Goal: Obtain resource: Download file/media

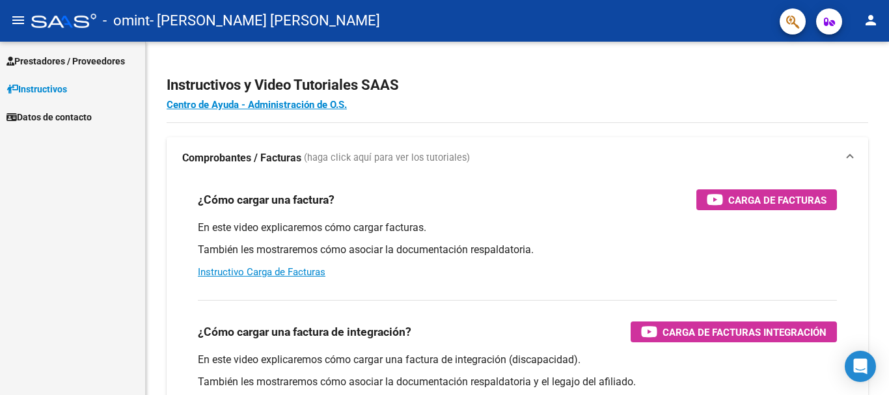
click at [56, 57] on span "Prestadores / Proveedores" at bounding box center [66, 61] width 118 height 14
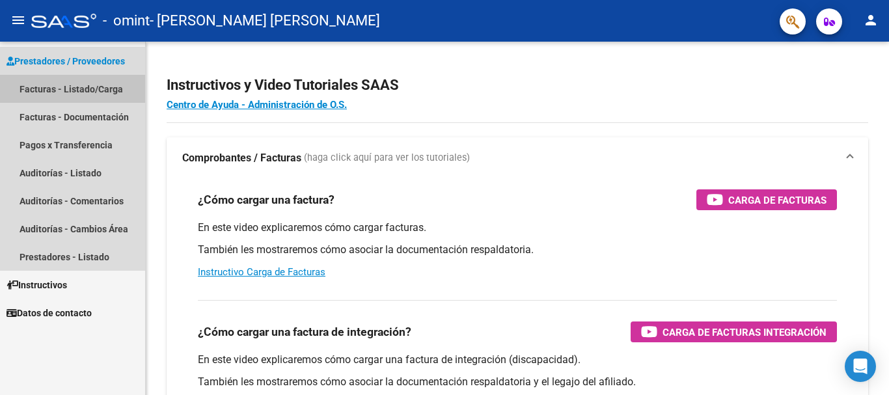
click at [54, 85] on link "Facturas - Listado/Carga" at bounding box center [72, 89] width 145 height 28
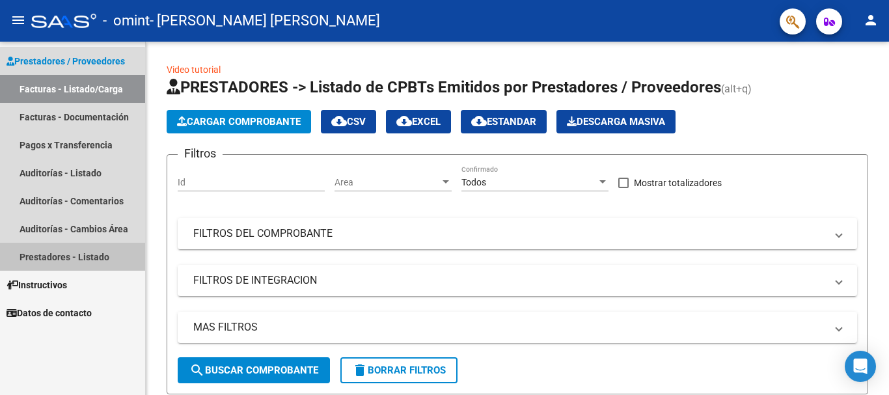
click at [66, 256] on link "Prestadores - Listado" at bounding box center [72, 257] width 145 height 28
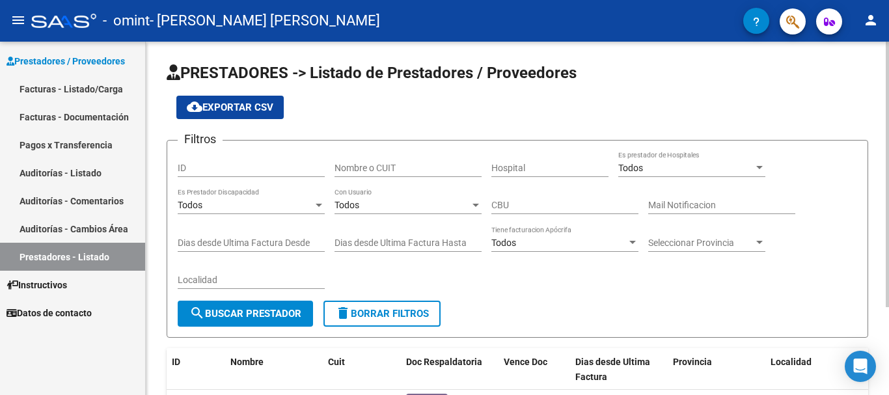
click at [232, 163] on input "ID" at bounding box center [251, 168] width 147 height 11
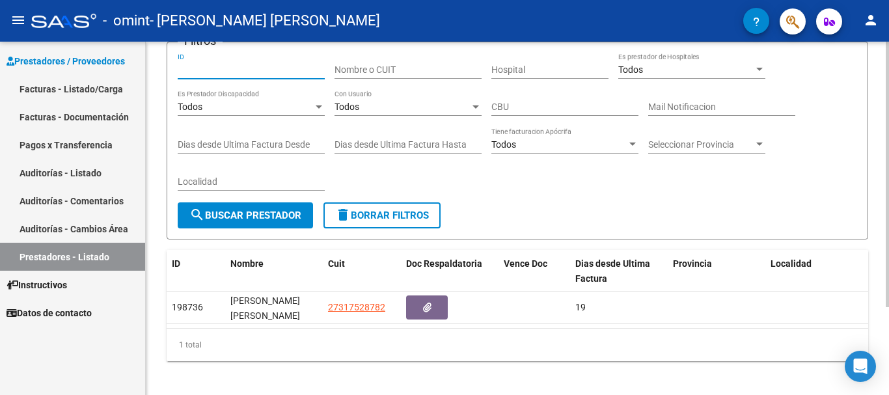
scroll to position [116, 0]
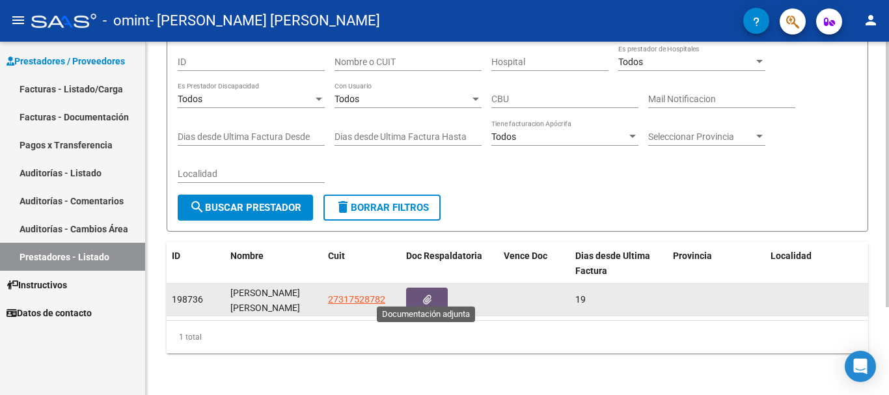
click at [429, 295] on icon "button" at bounding box center [427, 300] width 8 height 10
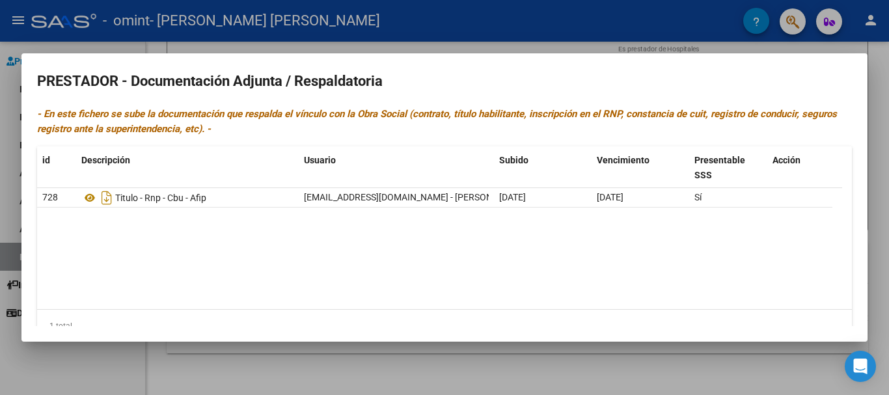
click at [203, 83] on h2 "PRESTADOR - Documentación Adjunta / Respaldatoria" at bounding box center [444, 81] width 814 height 25
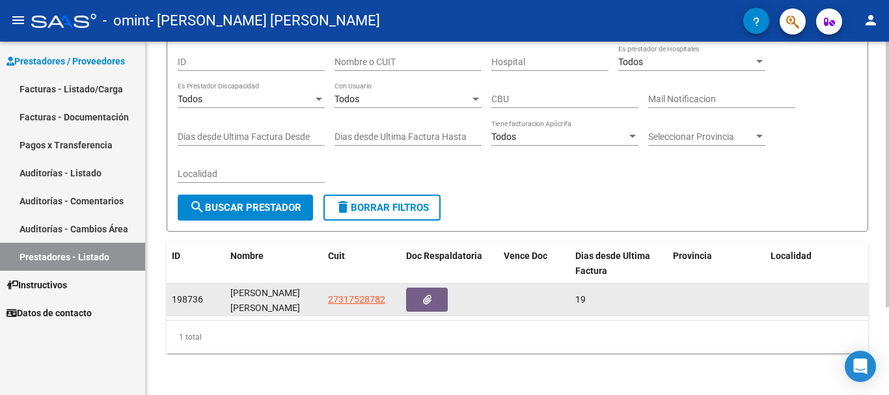
click at [185, 294] on span "198736" at bounding box center [187, 299] width 31 height 10
click at [429, 295] on icon "button" at bounding box center [427, 300] width 8 height 10
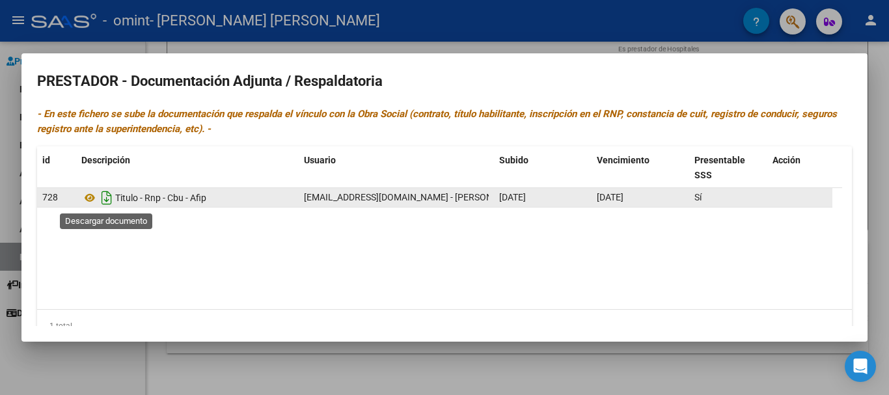
click at [107, 196] on icon "Descargar documento" at bounding box center [106, 197] width 17 height 21
click at [786, 85] on h2 "PRESTADOR - Documentación Adjunta / Respaldatoria" at bounding box center [444, 81] width 814 height 25
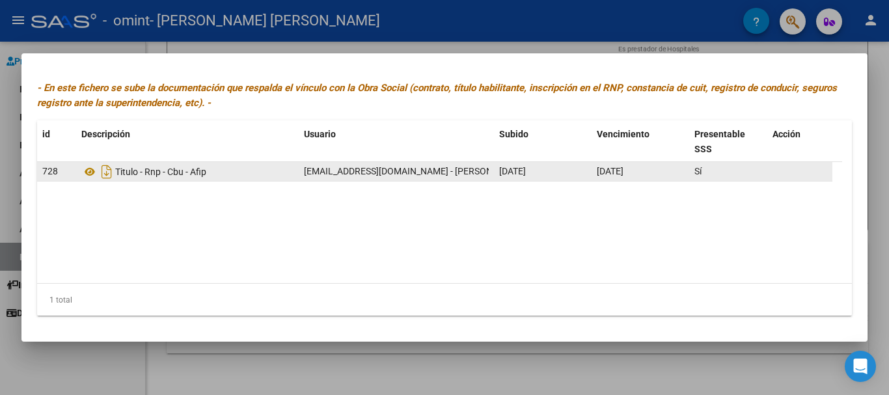
scroll to position [0, 0]
